Goal: Navigation & Orientation: Understand site structure

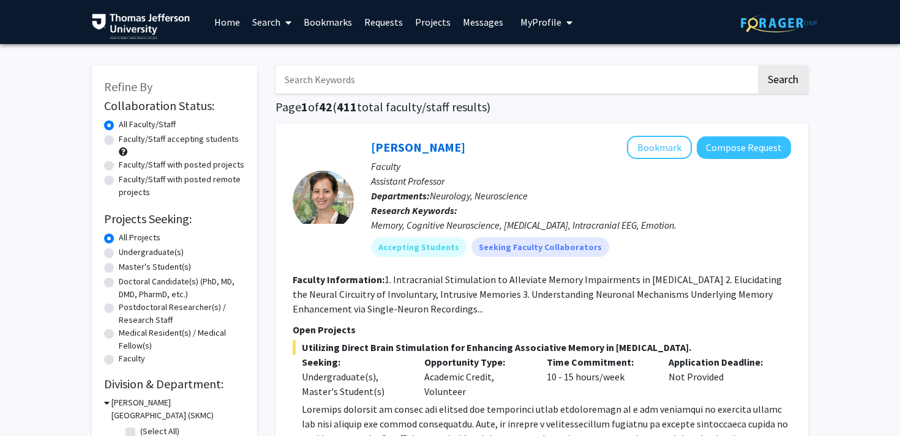
click at [425, 18] on link "Projects" at bounding box center [433, 22] width 48 height 43
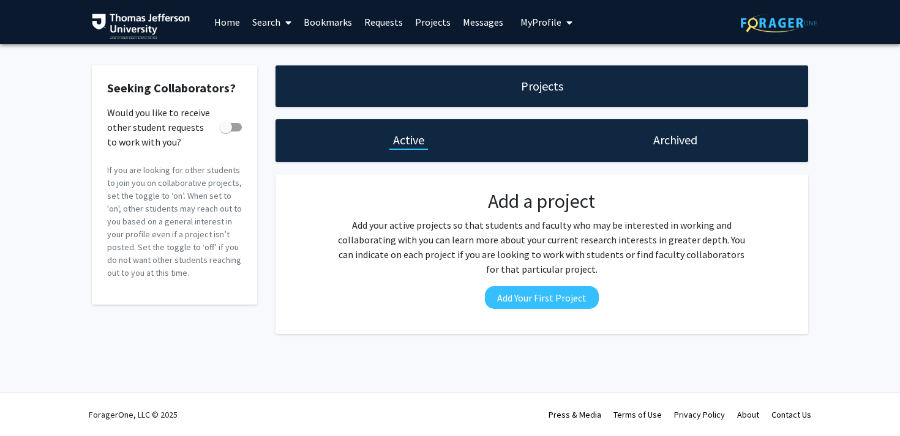
click at [467, 23] on link "Messages" at bounding box center [483, 22] width 53 height 43
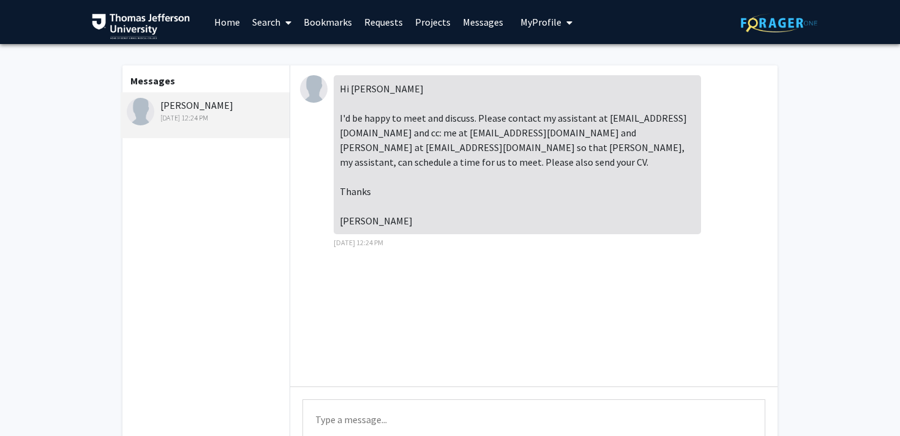
click at [336, 17] on link "Bookmarks" at bounding box center [328, 22] width 61 height 43
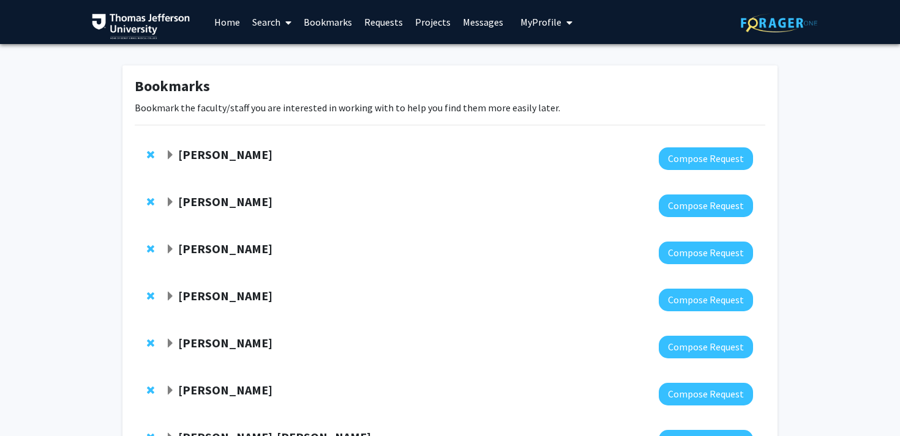
click at [381, 31] on link "Requests" at bounding box center [383, 22] width 51 height 43
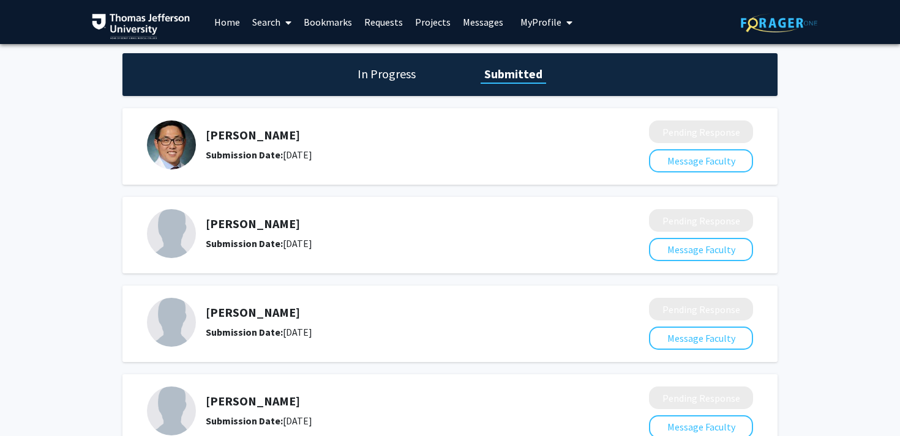
scroll to position [174, 0]
